Goal: Information Seeking & Learning: Learn about a topic

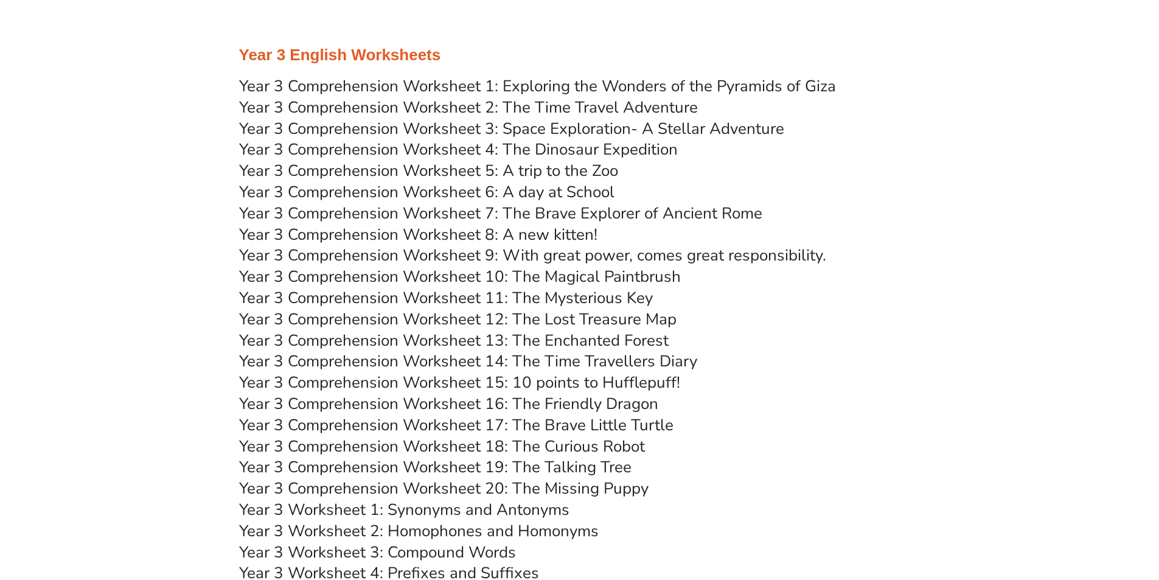
scroll to position [3529, 0]
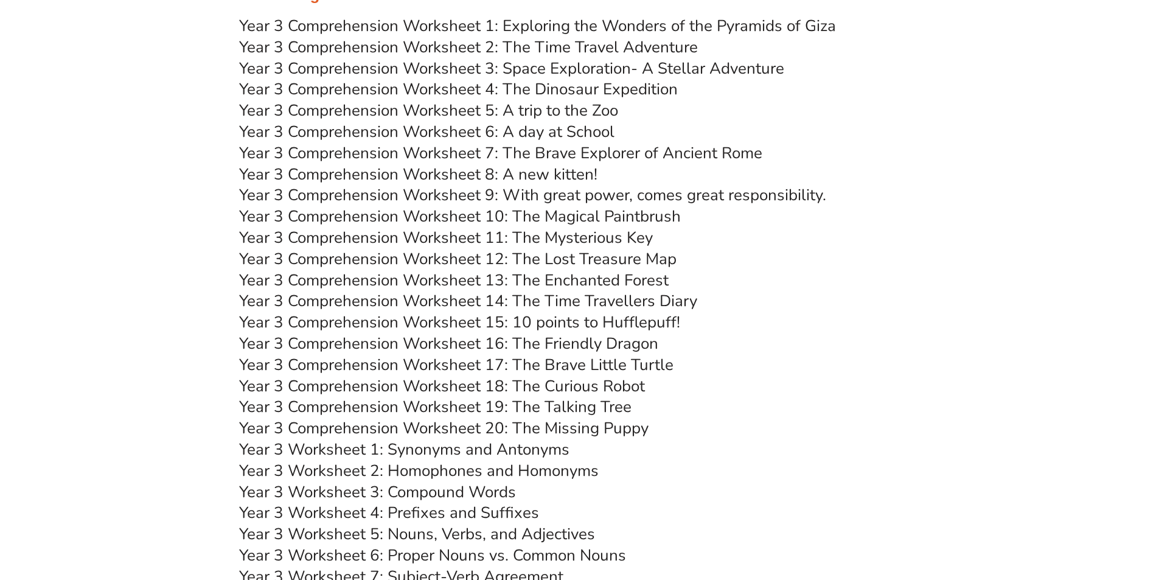
click at [462, 240] on link "Year 3 Comprehension Worksheet 11: The Mysterious Key" at bounding box center [446, 237] width 414 height 21
click at [476, 257] on link "Year 3 Comprehension Worksheet 12: The Lost Treasure Map" at bounding box center [458, 258] width 438 height 21
click at [580, 277] on link "Year 3 Comprehension Worksheet 13: The Enchanted Forest" at bounding box center [454, 280] width 430 height 21
click at [442, 298] on link "Year 3 Comprehension Worksheet 14: The Time Travellers Diary" at bounding box center [468, 300] width 458 height 21
click at [478, 319] on link "Year 3 Comprehension Worksheet 15: 10 points to Hufflepuff!" at bounding box center [459, 322] width 441 height 21
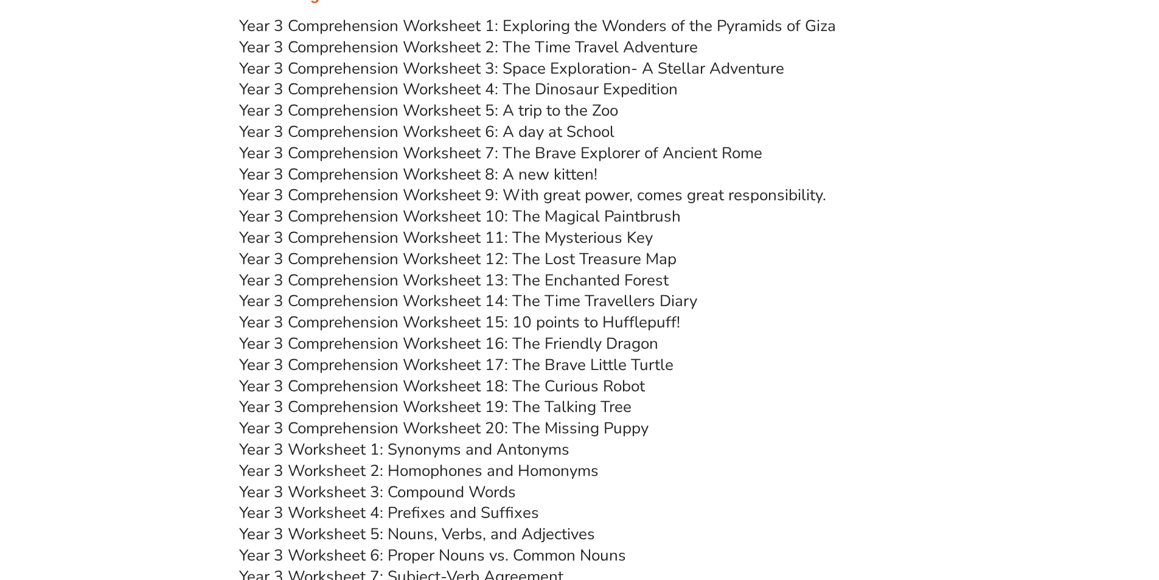
click at [476, 343] on link "Year 3 Comprehension Worksheet 16: The Friendly Dragon" at bounding box center [448, 343] width 419 height 21
click at [464, 452] on link "Year 3 Worksheet 1: Synonyms and Antonyms" at bounding box center [404, 449] width 330 height 21
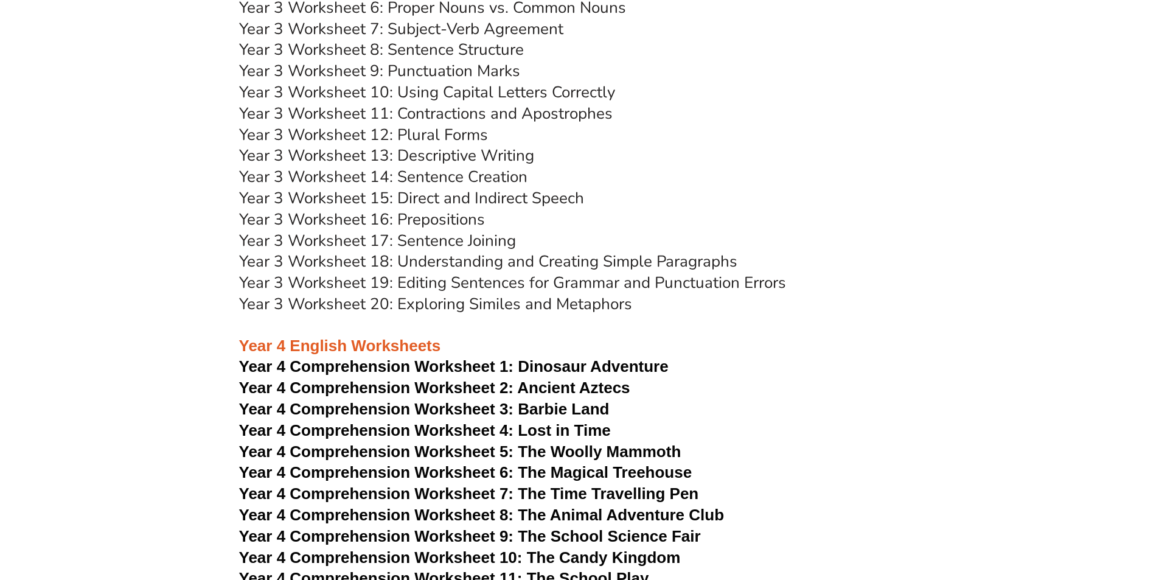
scroll to position [3773, 0]
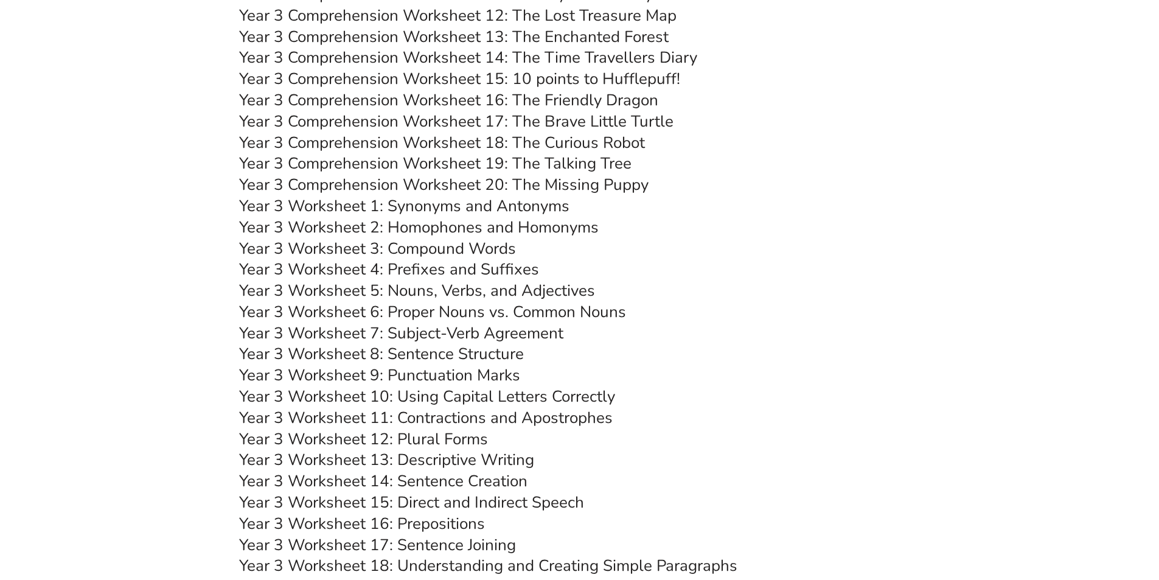
click at [509, 121] on link "Year 3 Comprehension Worksheet 17: The Brave Little Turtle" at bounding box center [456, 121] width 434 height 21
click at [476, 145] on link "Year 3 Comprehension Worksheet 18: The Curious Robot" at bounding box center [442, 142] width 406 height 21
click at [490, 160] on link "Year 3 Comprehension Worksheet 19: The Talking Tree" at bounding box center [435, 163] width 392 height 21
click at [478, 181] on link "Year 3 Comprehension Worksheet 20: The Missing Puppy" at bounding box center [444, 184] width 410 height 21
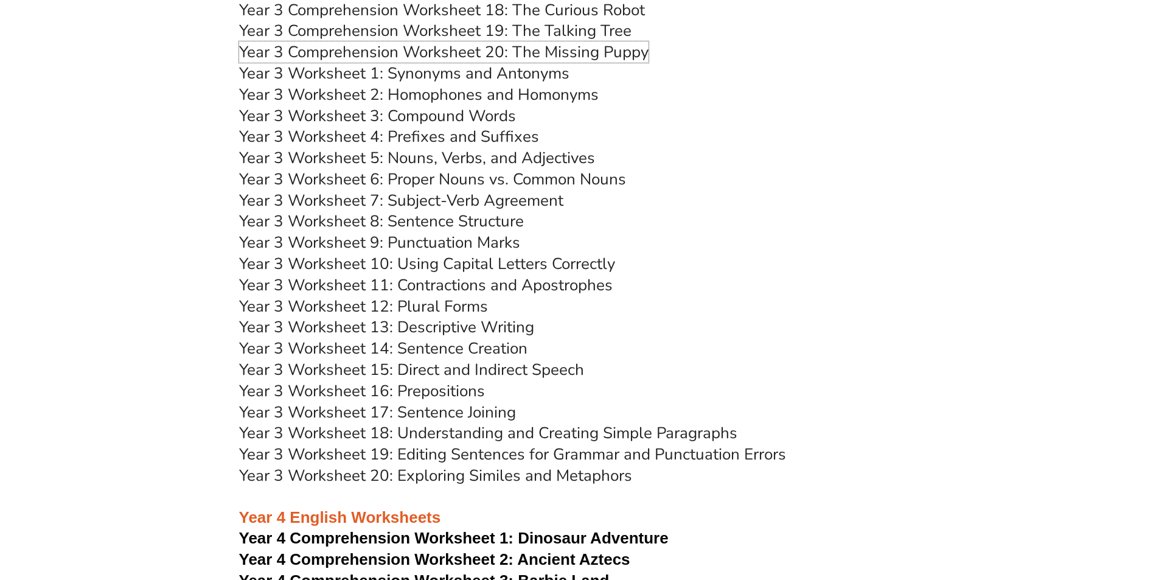
scroll to position [4077, 0]
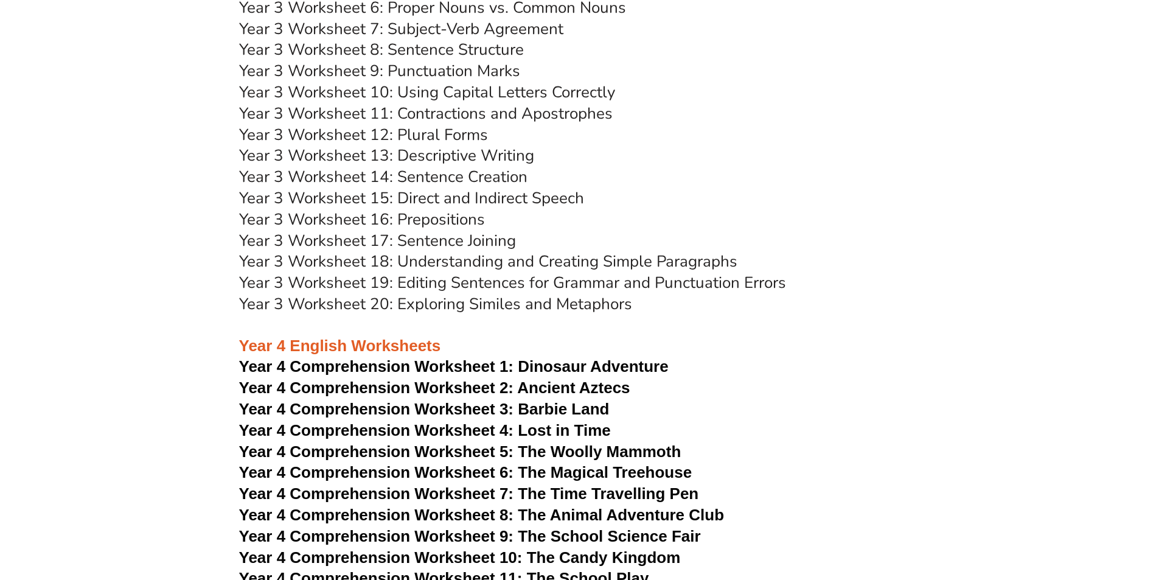
click at [650, 262] on link "Year 3 Worksheet 18: Understanding and Creating Simple Paragraphs" at bounding box center [488, 261] width 498 height 21
click at [713, 161] on h3 "Year 3 Worksheet 13: Descriptive Writing" at bounding box center [580, 155] width 682 height 21
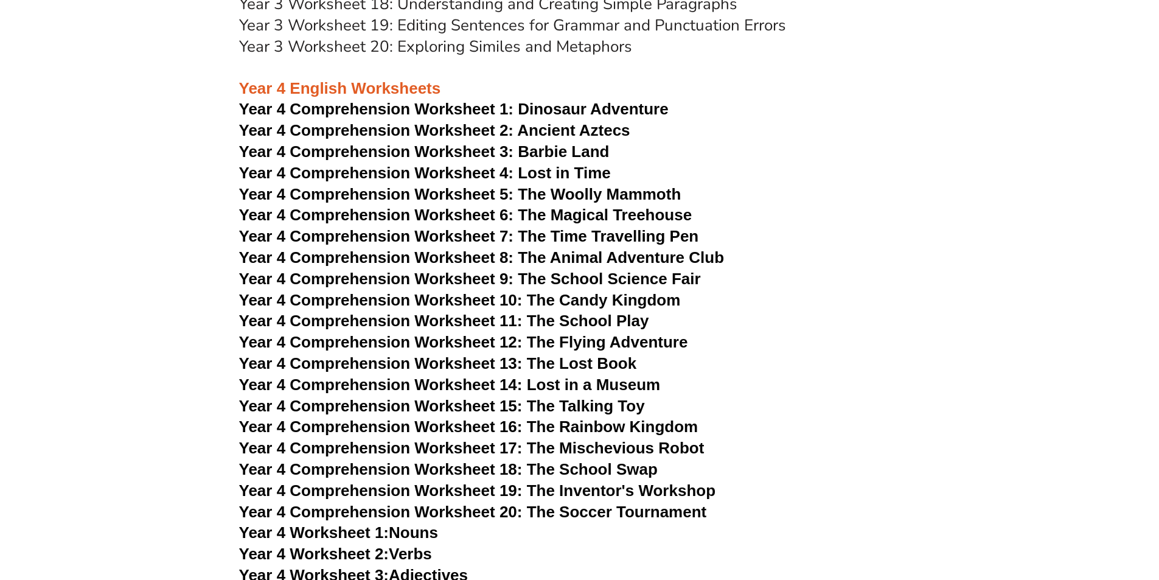
scroll to position [4366, 0]
